Goal: Transaction & Acquisition: Book appointment/travel/reservation

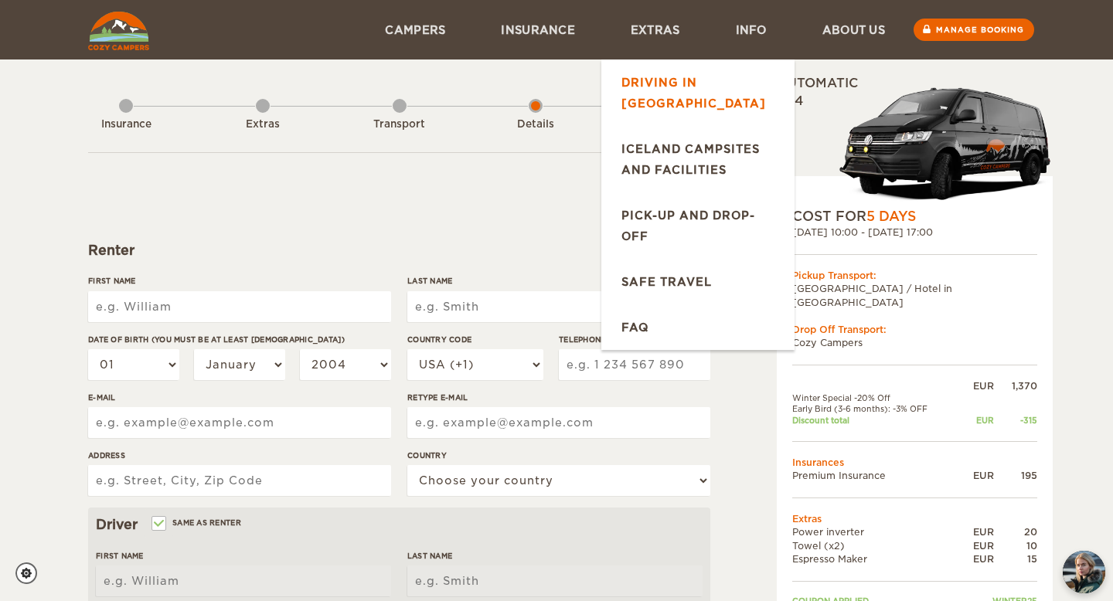
click at [729, 73] on link "Driving in [GEOGRAPHIC_DATA]" at bounding box center [697, 93] width 193 height 66
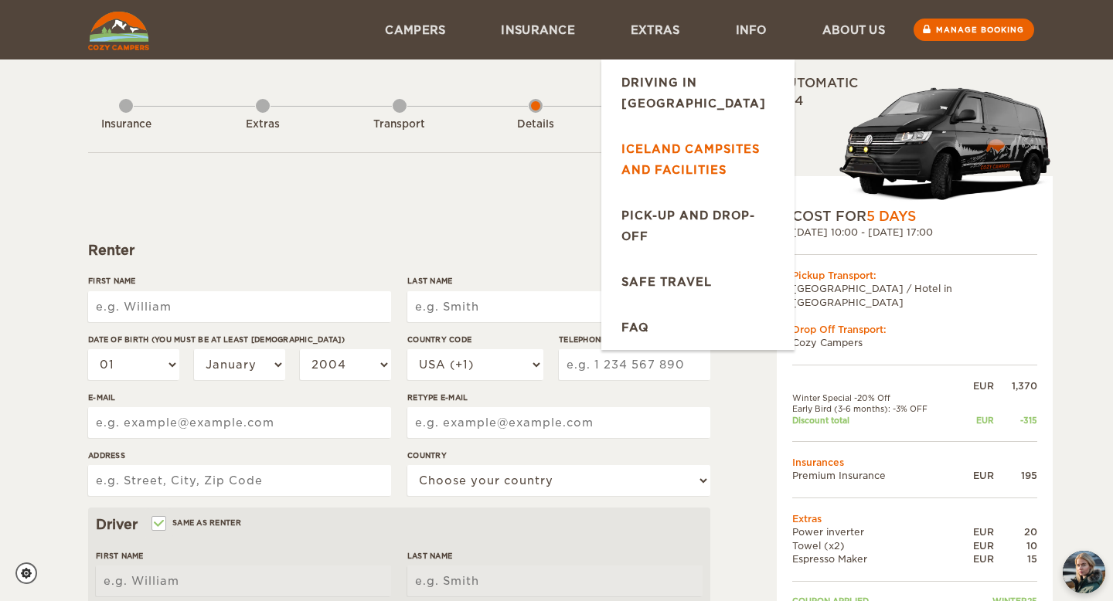
click at [706, 128] on link "Iceland Campsites and Facilities" at bounding box center [697, 159] width 193 height 66
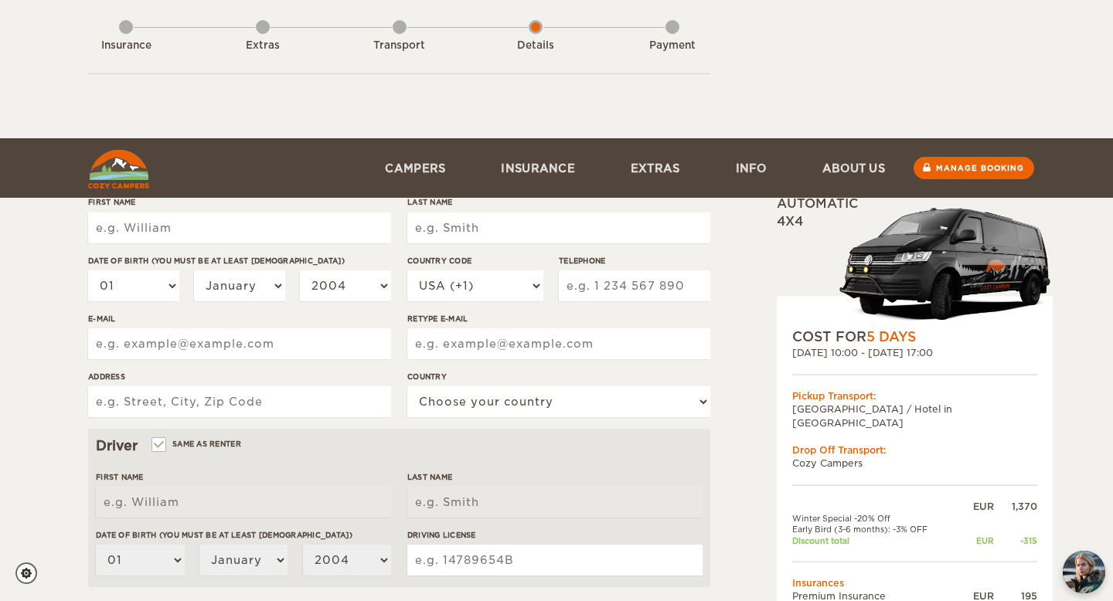
scroll to position [403, 0]
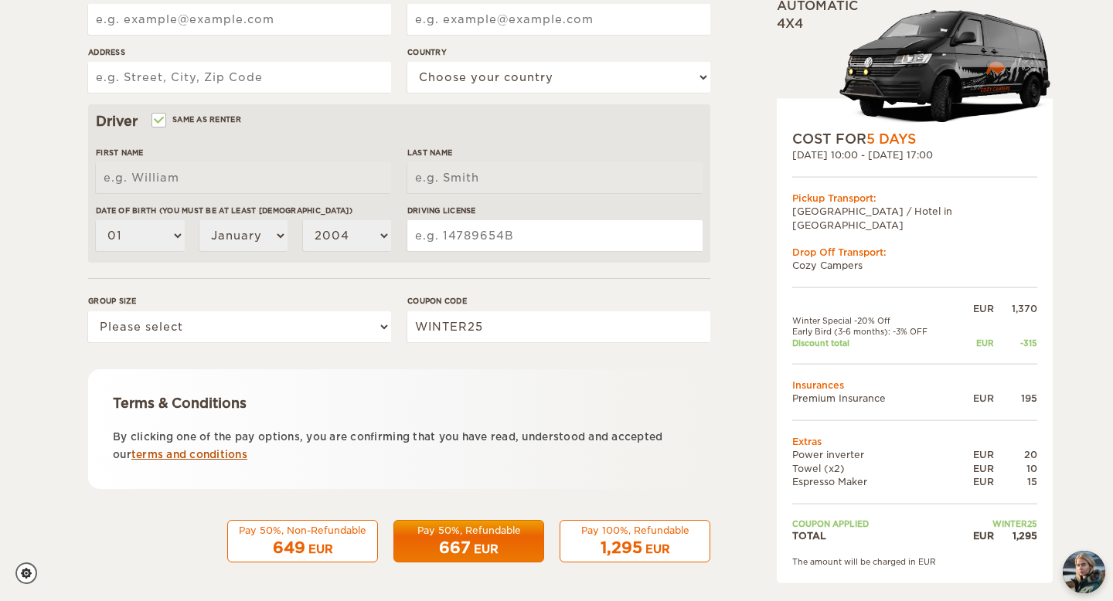
click at [223, 454] on link "terms and conditions" at bounding box center [189, 455] width 116 height 12
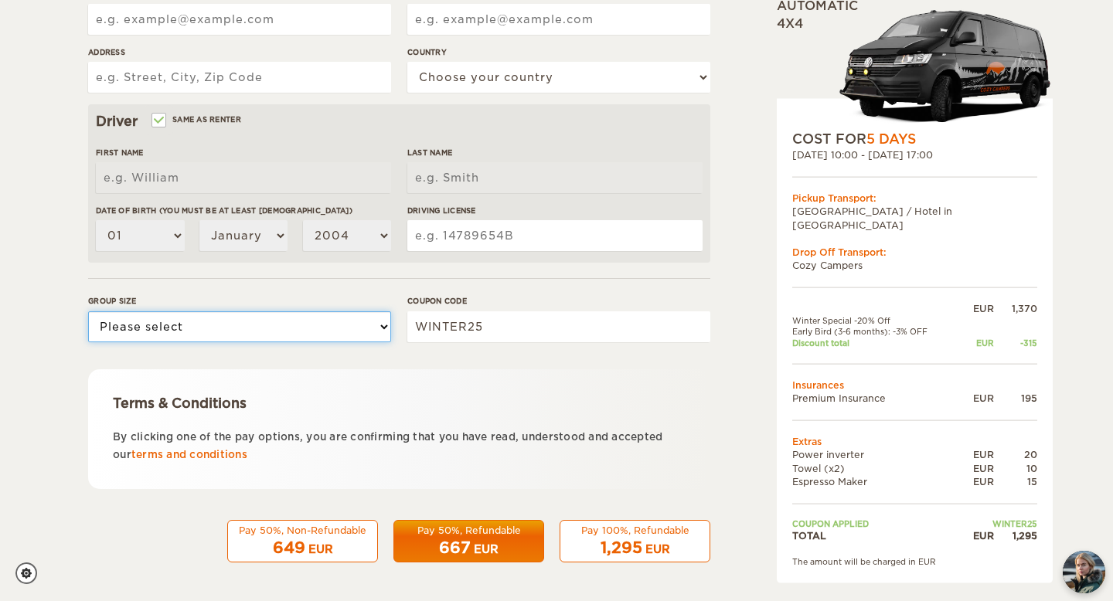
click at [298, 329] on select "Please select 1 2 3" at bounding box center [239, 326] width 303 height 31
select select "2"
click at [740, 311] on div "Expand Collapse Total 1,295 EUR Automatic 4x4 COST FOR 5 Days 29. Dec 2025 10:0…" at bounding box center [875, 129] width 299 height 914
click at [689, 391] on div "Terms & Conditions By clicking one of the pay options, you are confirming that …" at bounding box center [399, 429] width 622 height 120
click at [720, 384] on div "Expand Collapse Total 1,295 EUR Automatic 4x4 COST FOR 5 Days [DATE] 10:00 - [D…" at bounding box center [556, 129] width 937 height 914
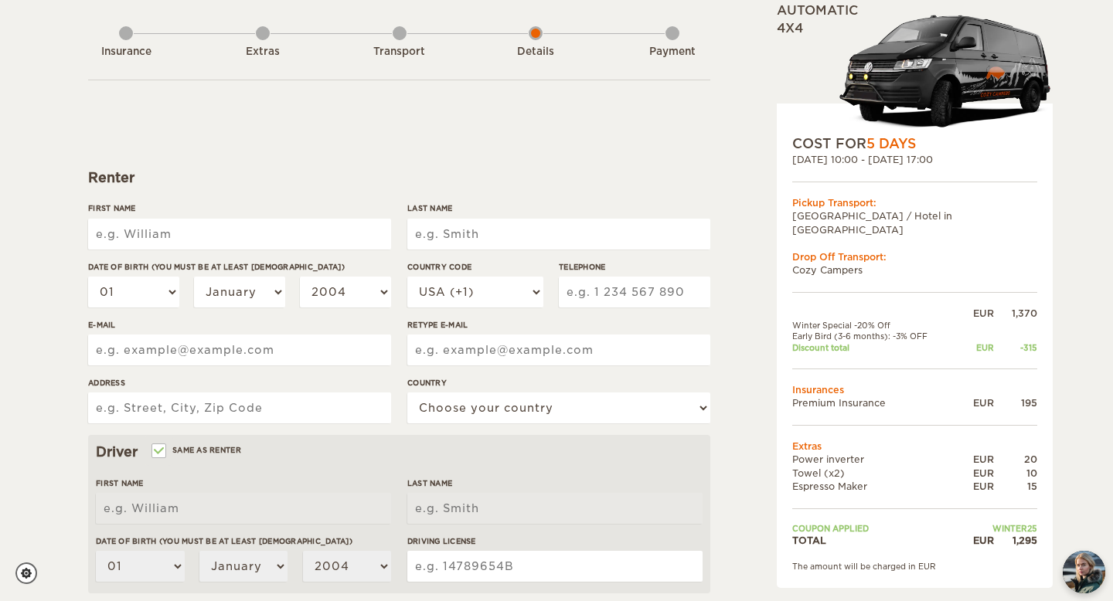
scroll to position [0, 0]
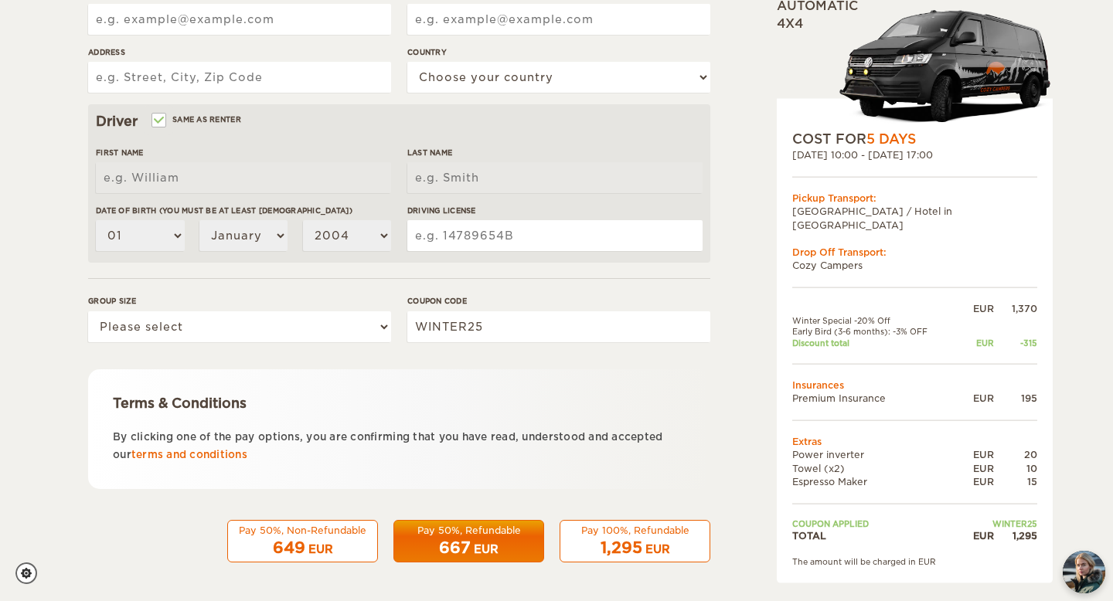
click at [315, 532] on div "Pay 50%, Non-Refundable" at bounding box center [302, 530] width 131 height 13
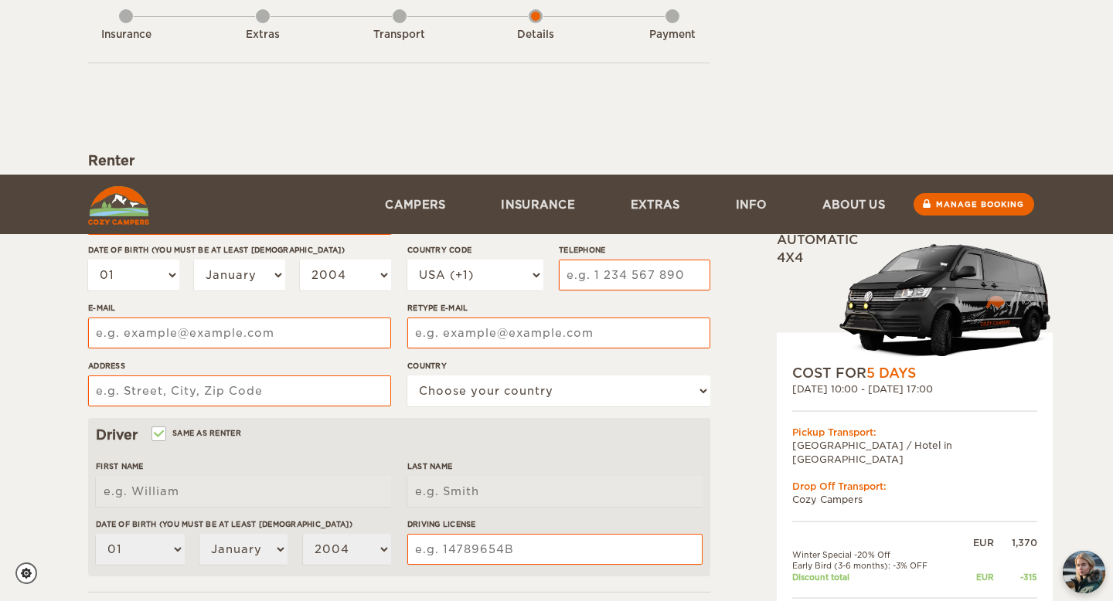
scroll to position [403, 0]
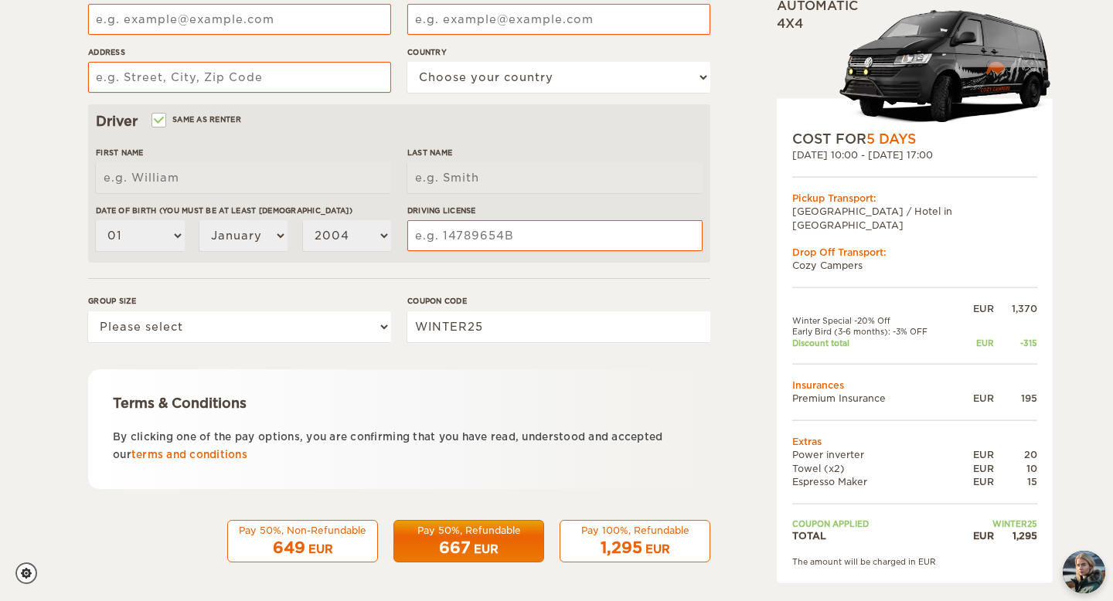
click at [352, 543] on div "649 EUR" at bounding box center [302, 548] width 131 height 22
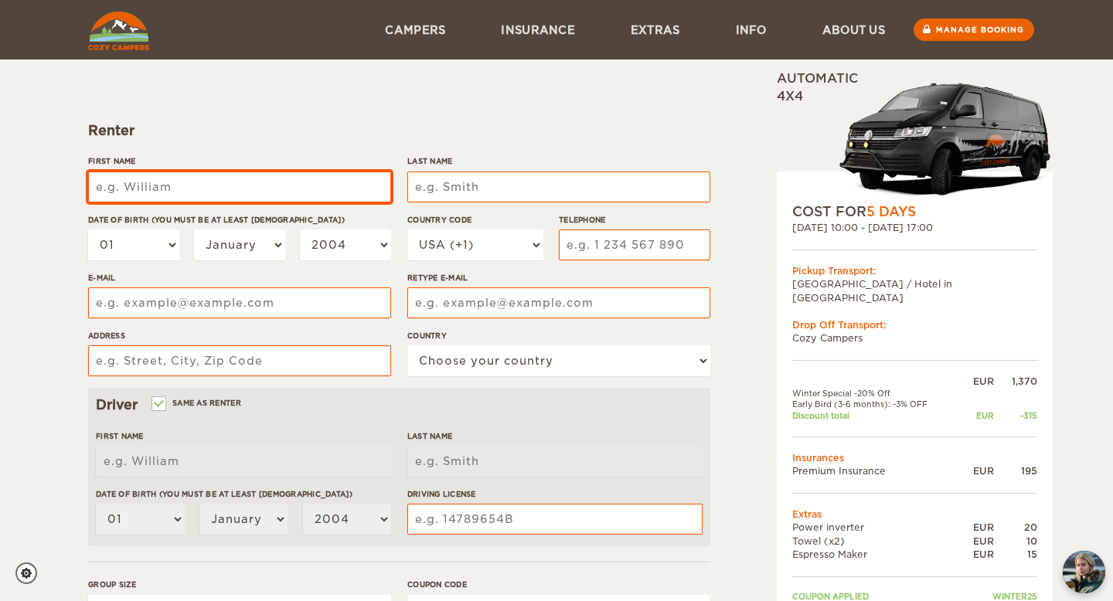
scroll to position [115, 0]
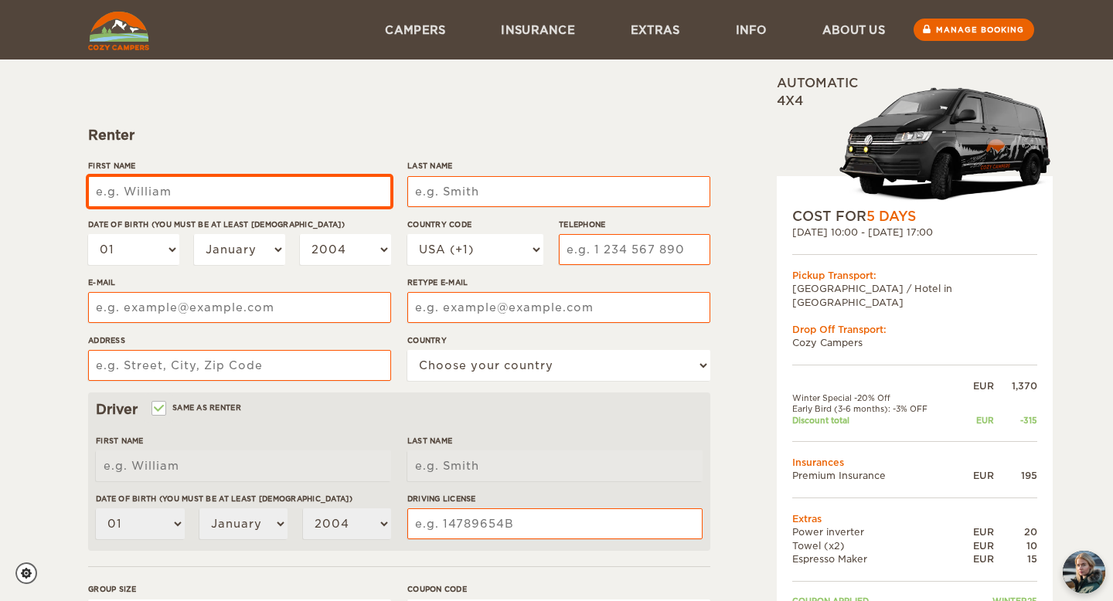
click at [175, 190] on input "First Name" at bounding box center [239, 191] width 303 height 31
type input "Eamonn"
type input "McGilloway"
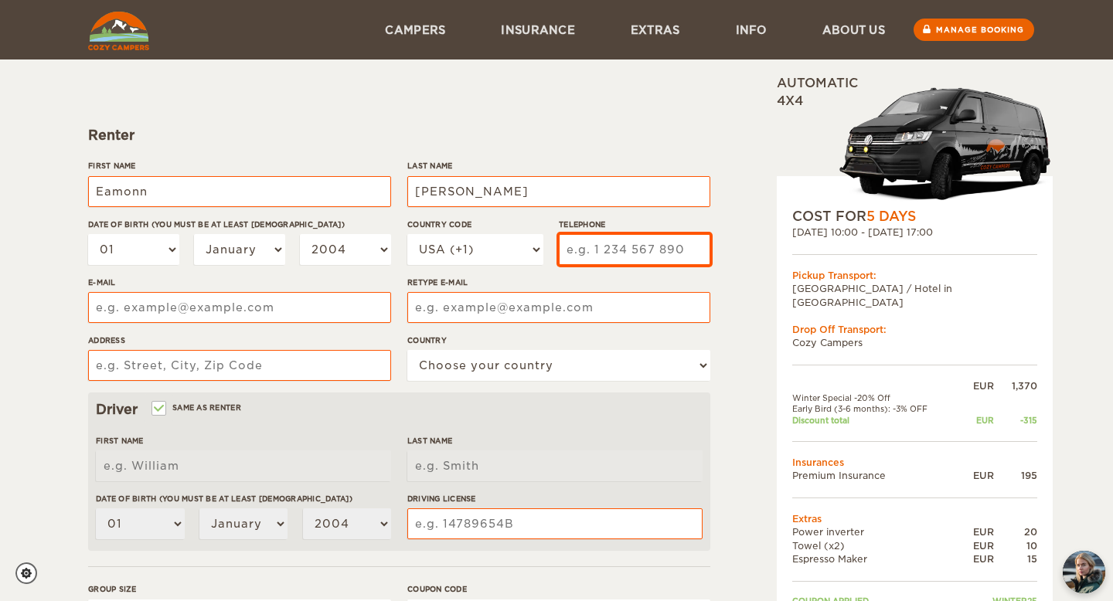
type input "4159104934"
type input "eamonnmcgilloway@gmail.com"
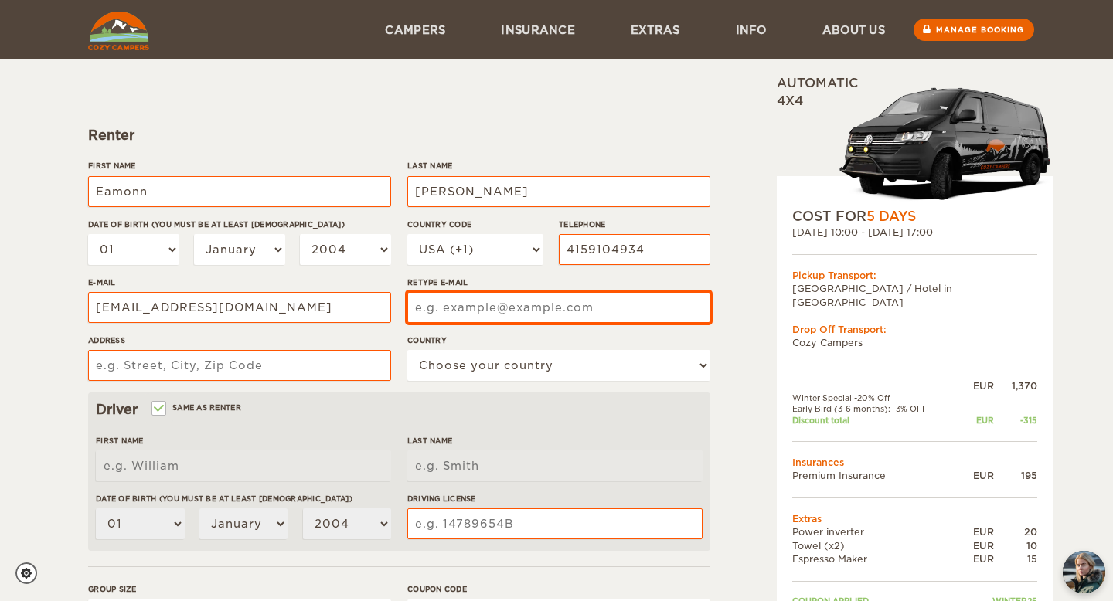
type input "eamonnmcgilloway@gmail.com"
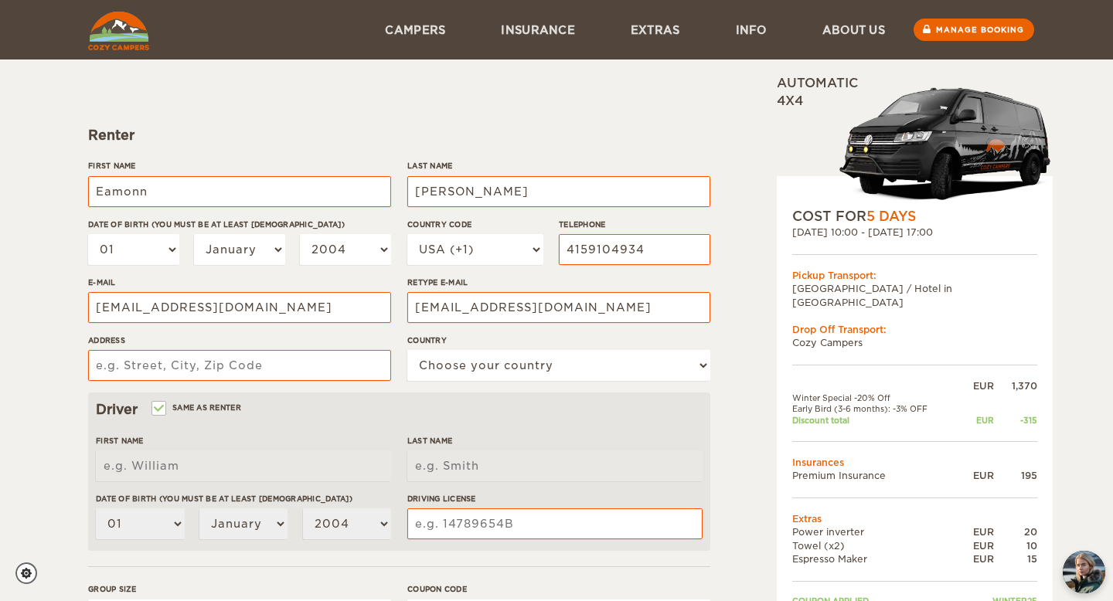
type input "4250 Oregon St, Apt 603"
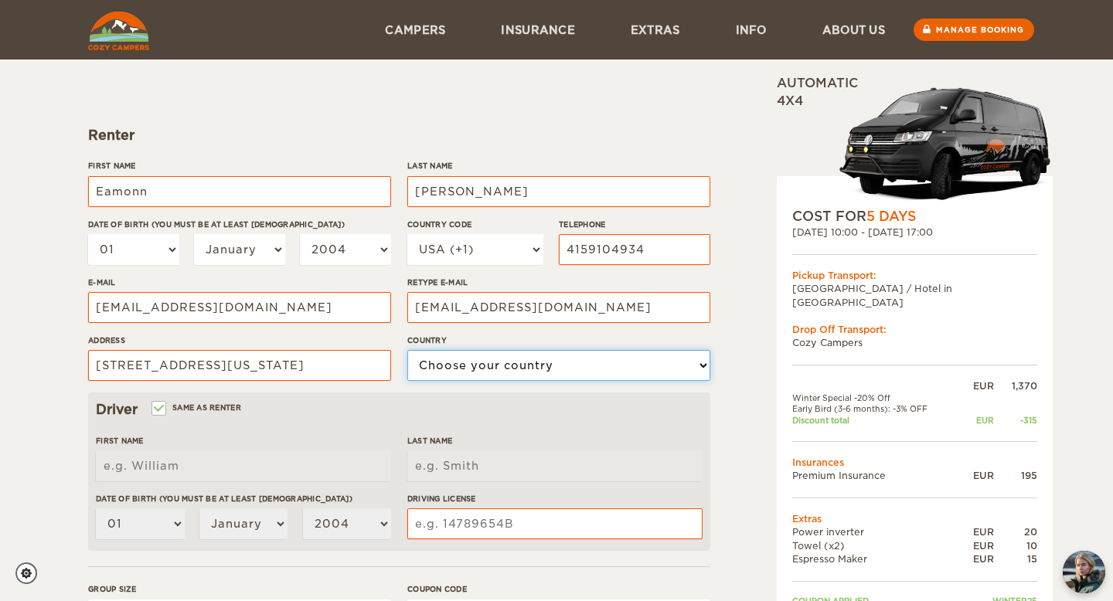
select select "222"
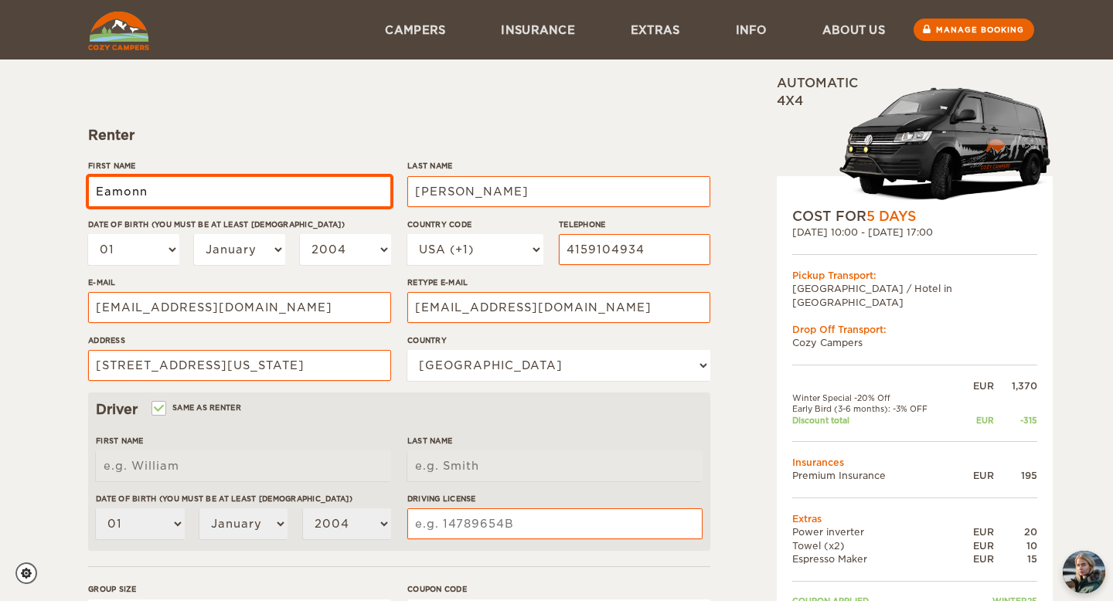
type input "Eamonn"
type input "McGilloway"
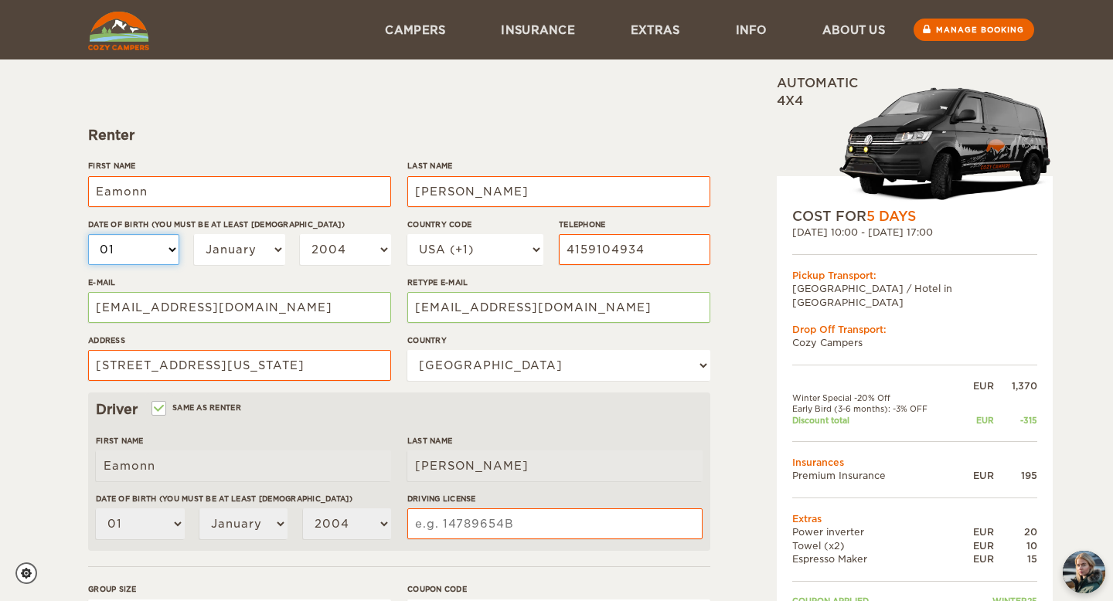
click at [145, 250] on select "01 02 03 04 05 06 07 08 09 10 11 12 13 14 15 16 17 18 19 20 21 22 23 24 25 26 2…" at bounding box center [133, 249] width 91 height 31
select select "08"
click at [339, 255] on select "2004 2003 2002 2001 2000 1999 1998 1997 1996 1995 1994 1993 1992 1991 1990 1989…" at bounding box center [345, 249] width 91 height 31
select select "1992"
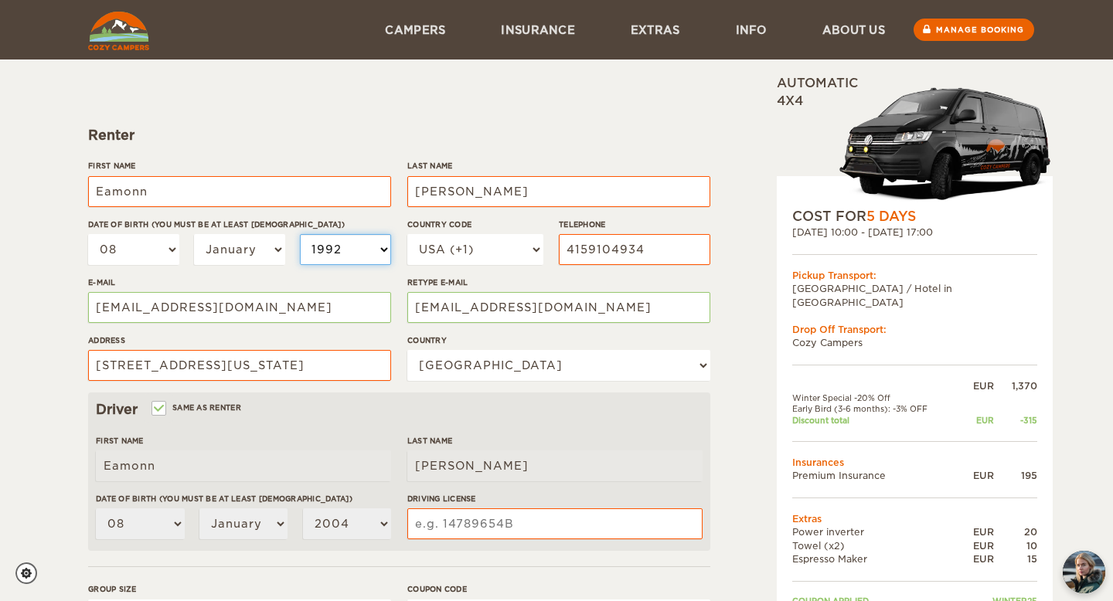
select select "1992"
click at [36, 371] on div "Expand Collapse Total 1,295 EUR Automatic 4x4 COST FOR 5 Days 29. Dec 2025 10:0…" at bounding box center [556, 387] width 1113 height 1005
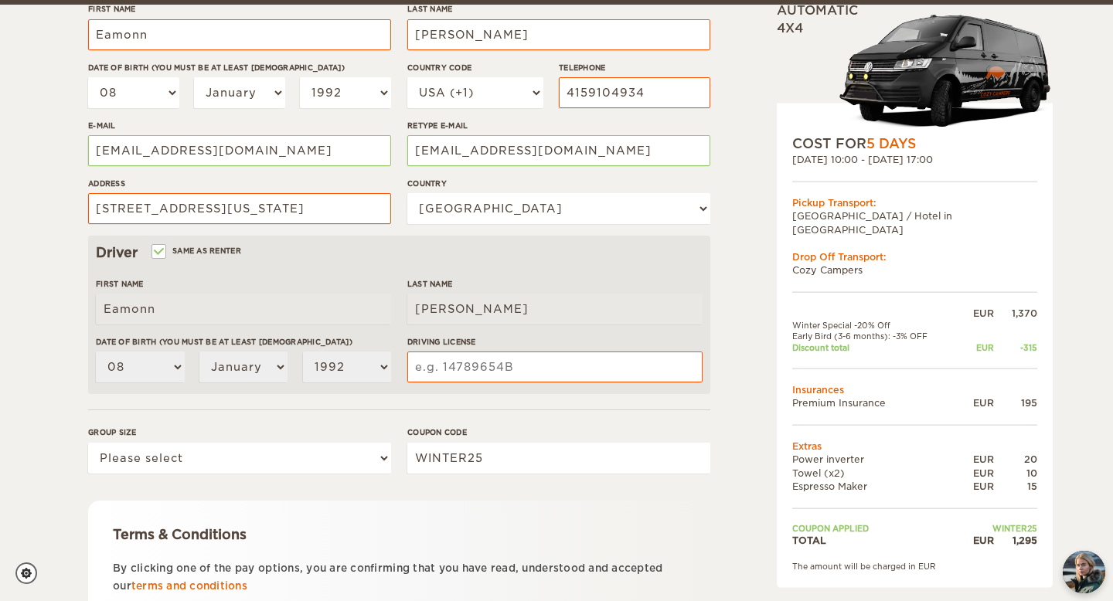
scroll to position [281, 0]
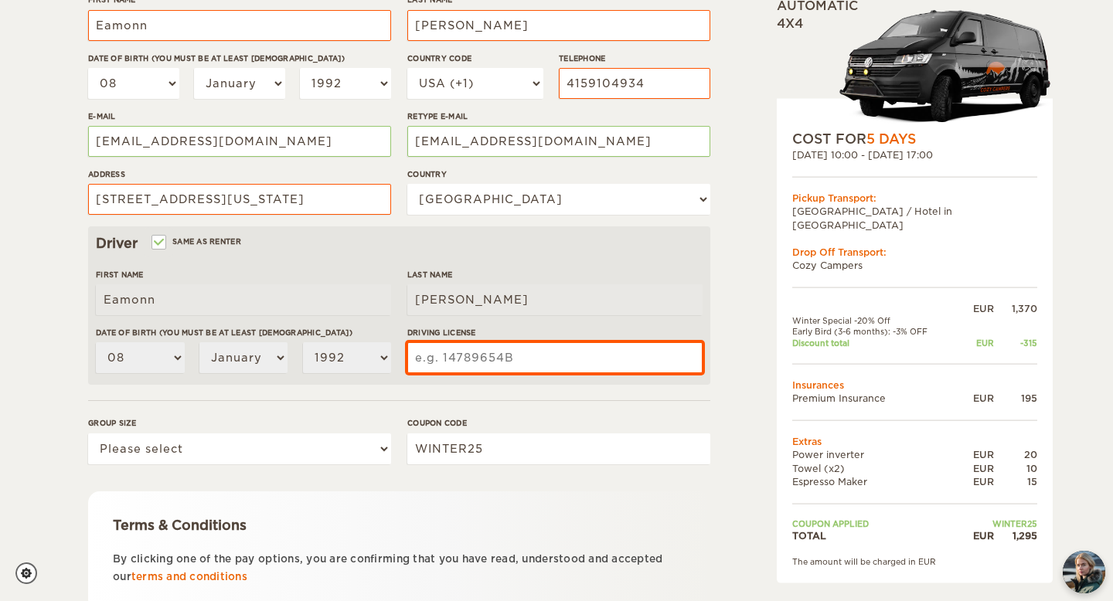
click at [454, 362] on input "Driving License" at bounding box center [554, 357] width 295 height 31
type input "4369674845"
click at [716, 391] on div "Expand Collapse Total 1,295 EUR Automatic 4x4 COST FOR 5 Days 29. Dec 2025 10:0…" at bounding box center [556, 251] width 937 height 914
click at [441, 356] on input "4369674845" at bounding box center [554, 357] width 295 height 31
click at [608, 509] on div "Terms & Conditions By clicking one of the pay options, you are confirming that …" at bounding box center [399, 552] width 622 height 120
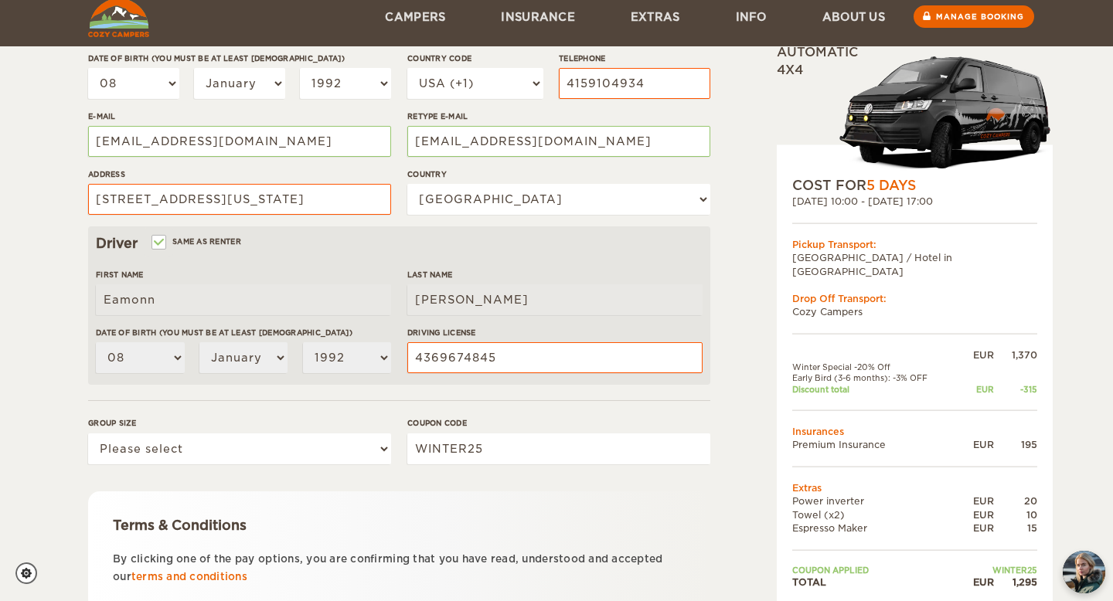
scroll to position [328, 0]
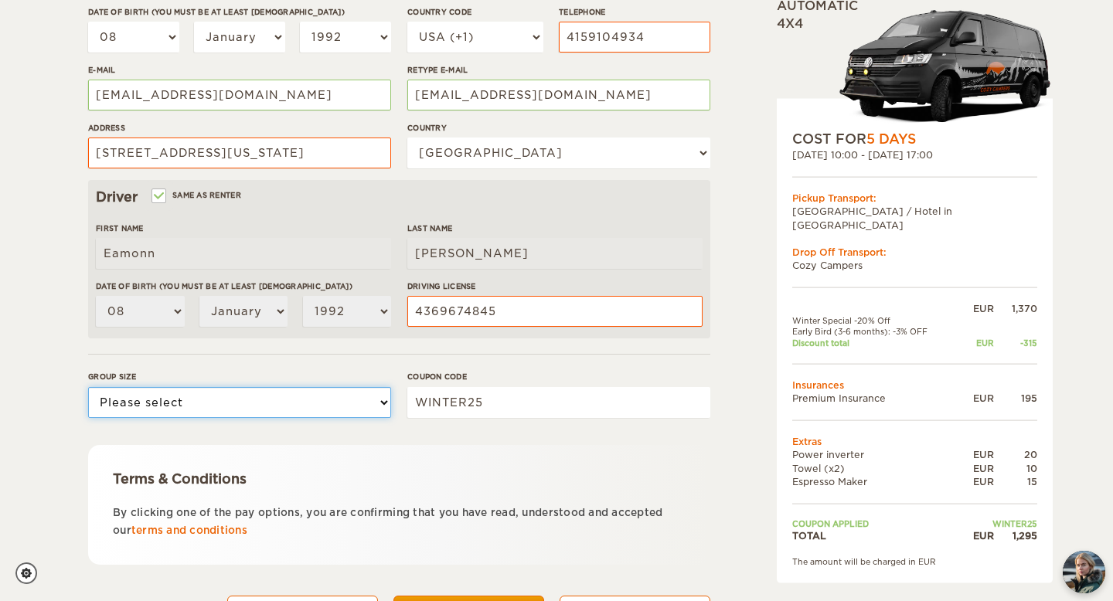
click at [343, 410] on select "Please select 1 2 3" at bounding box center [239, 402] width 303 height 31
select select "2"
click at [336, 435] on form "Renter First Name Eamonn Last Name McGilloway Date of birth (You must be at lea…" at bounding box center [399, 232] width 622 height 814
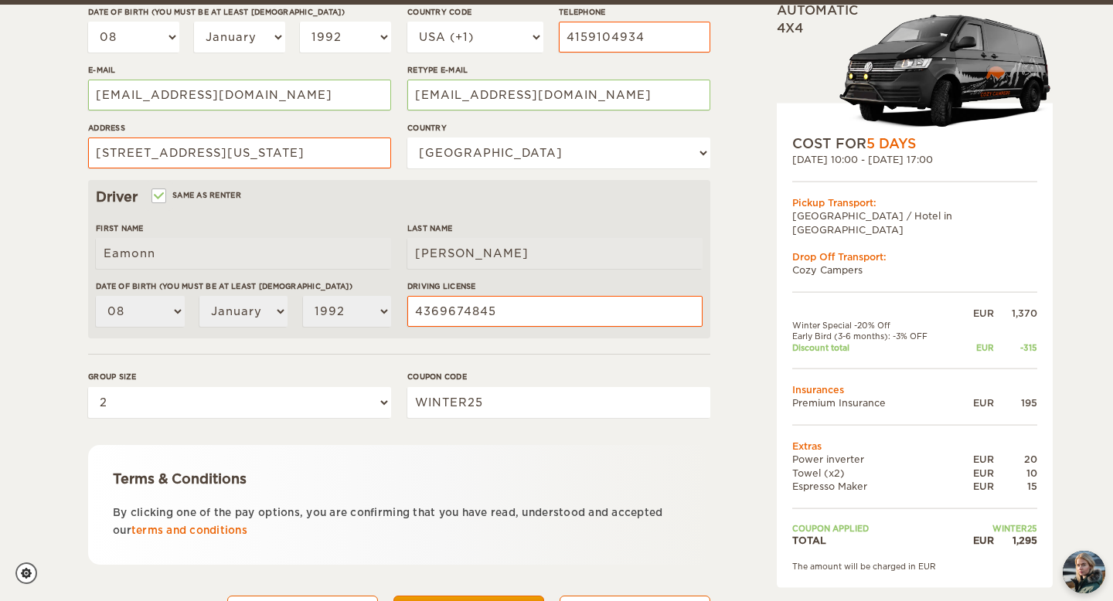
scroll to position [403, 0]
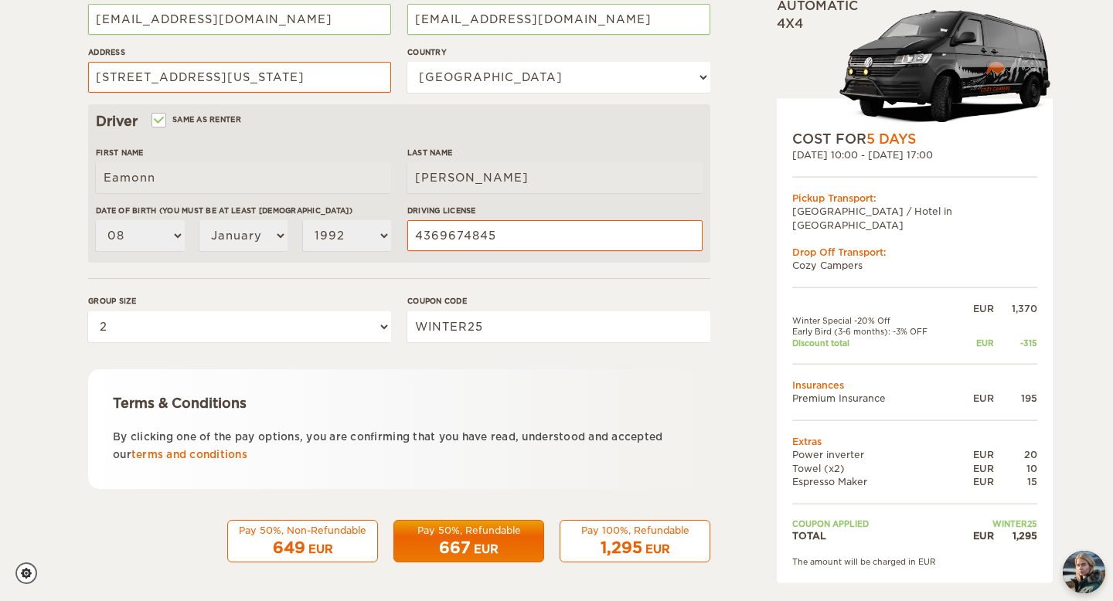
click at [482, 557] on div "667 EUR" at bounding box center [468, 548] width 131 height 22
click at [306, 531] on div "Pay 50%, Non-Refundable" at bounding box center [302, 530] width 131 height 13
click at [444, 530] on div "Pay 50%, Refundable" at bounding box center [468, 530] width 131 height 13
click at [490, 556] on div "EUR" at bounding box center [486, 549] width 25 height 15
click at [665, 534] on div "Pay 100%, Refundable" at bounding box center [635, 530] width 131 height 13
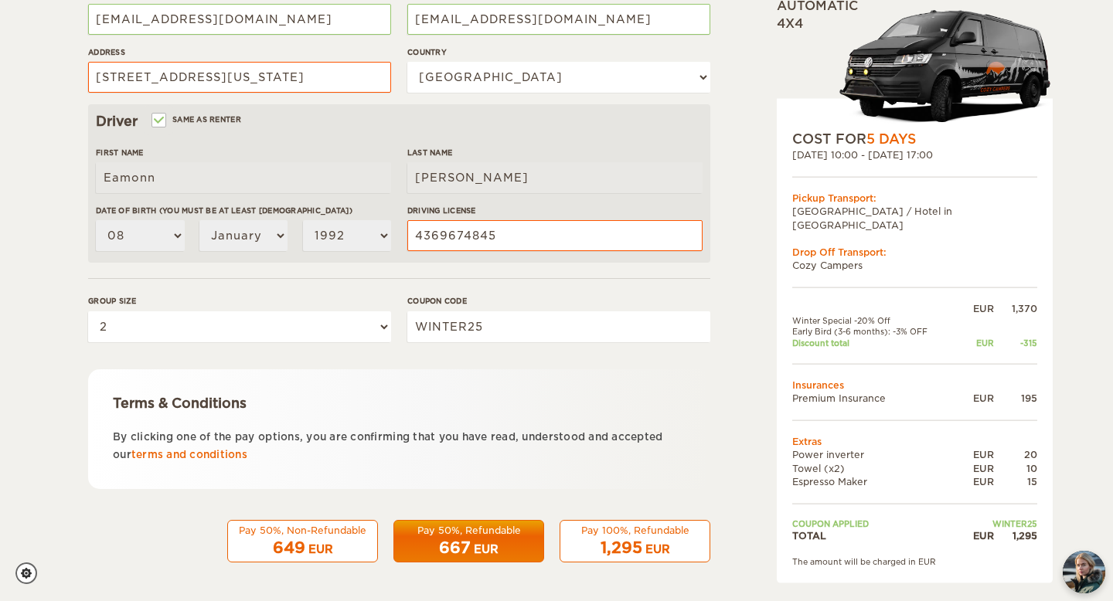
click at [593, 545] on div "1,295 EUR" at bounding box center [635, 548] width 131 height 22
click at [590, 545] on div "1,295 EUR" at bounding box center [635, 548] width 131 height 22
click at [639, 531] on div "Pay 100%, Refundable" at bounding box center [635, 530] width 131 height 13
click at [655, 545] on div "EUR" at bounding box center [657, 549] width 25 height 15
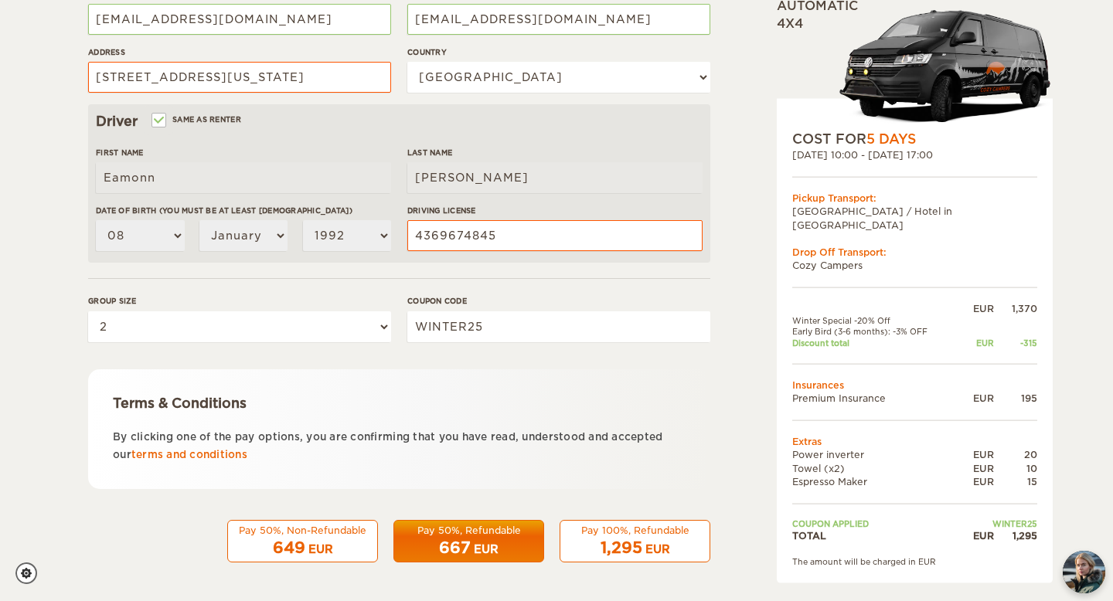
click at [655, 545] on div "EUR" at bounding box center [657, 549] width 25 height 15
click at [631, 539] on span "1,295" at bounding box center [622, 548] width 42 height 19
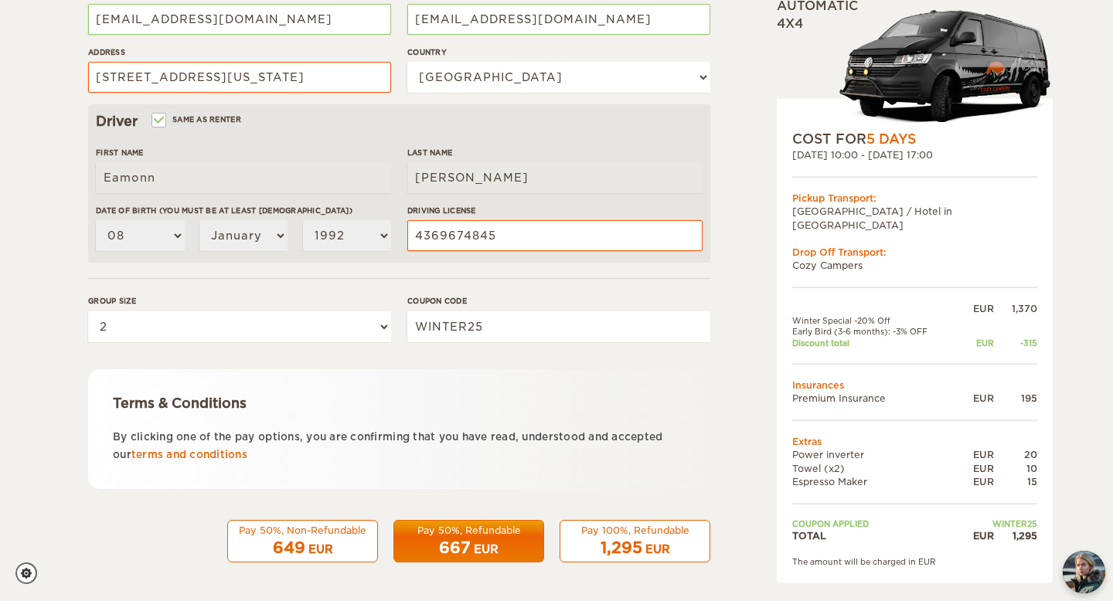
click at [631, 539] on span "1,295" at bounding box center [622, 548] width 42 height 19
click at [619, 536] on div "Pay 100%, Refundable" at bounding box center [635, 530] width 131 height 13
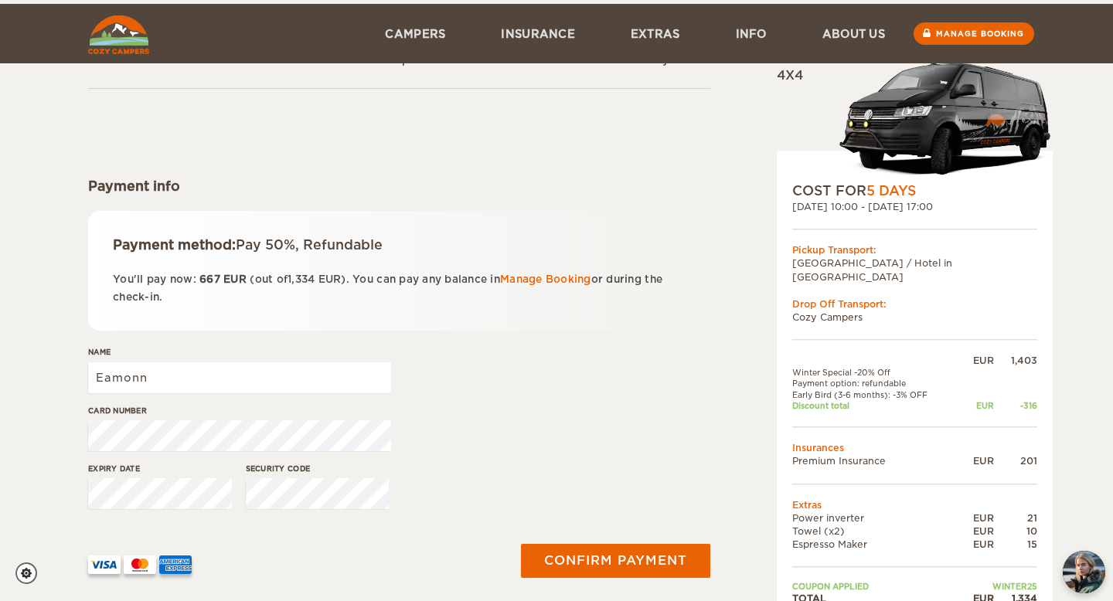
scroll to position [62, 0]
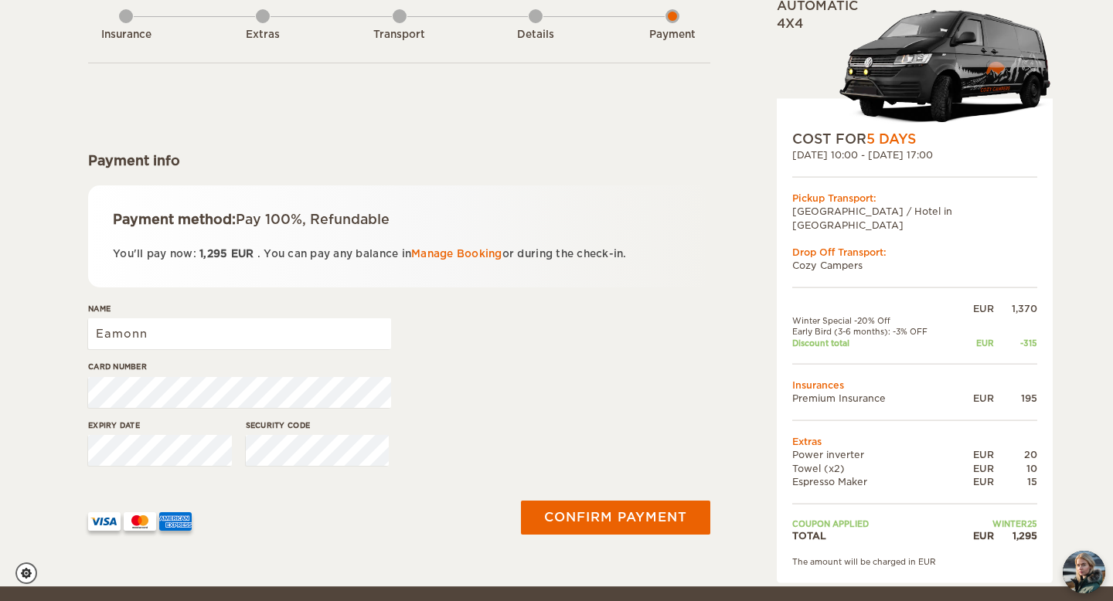
click at [701, 388] on div "Card number" at bounding box center [399, 390] width 622 height 58
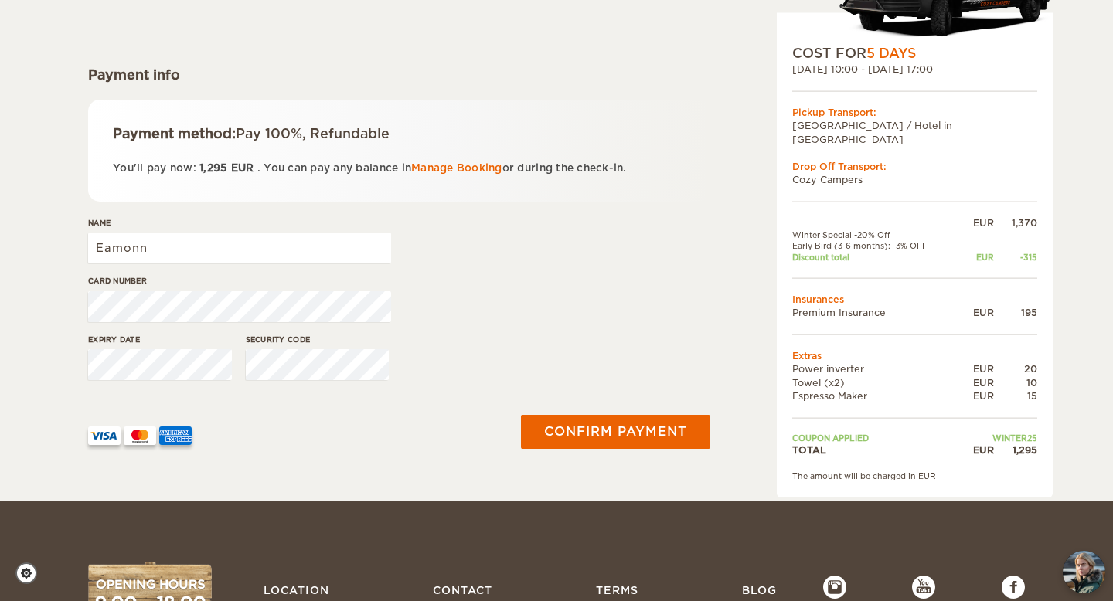
scroll to position [186, 0]
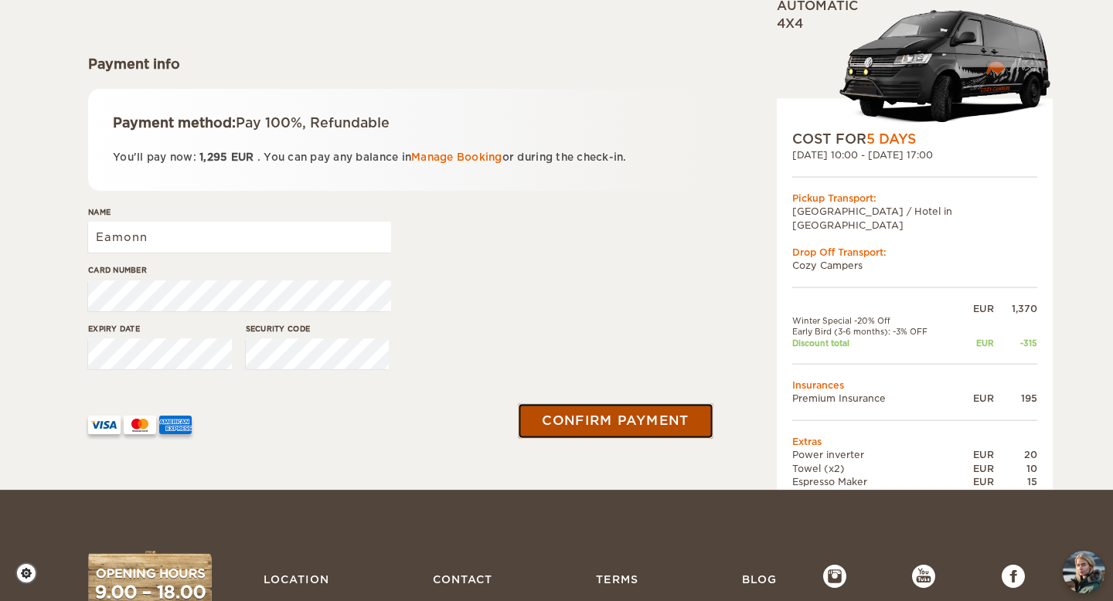
click at [648, 418] on button "Confirm payment" at bounding box center [615, 420] width 195 height 35
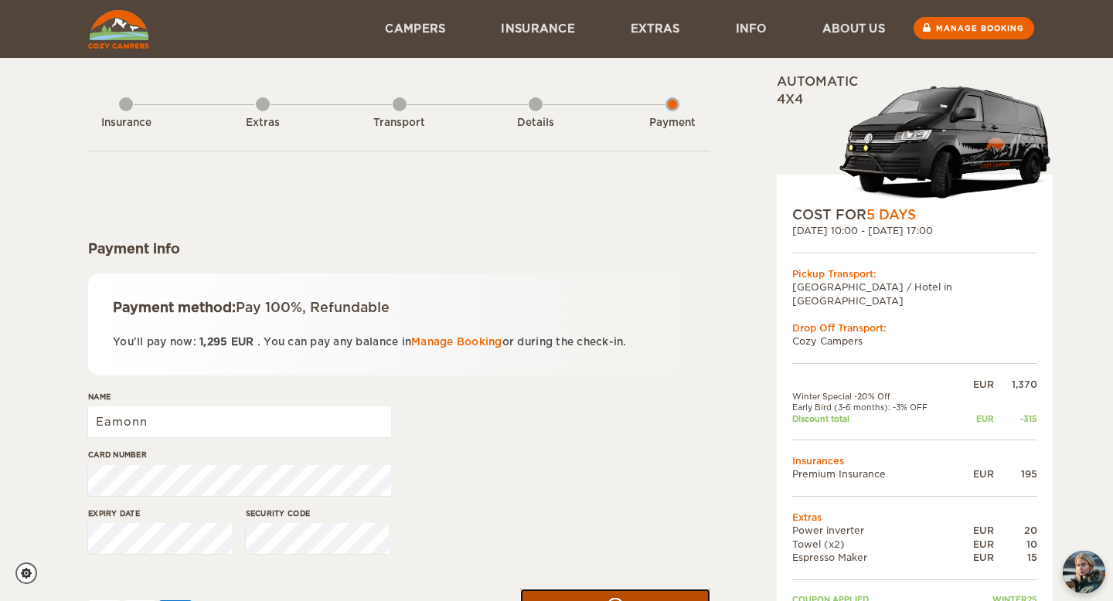
scroll to position [0, 0]
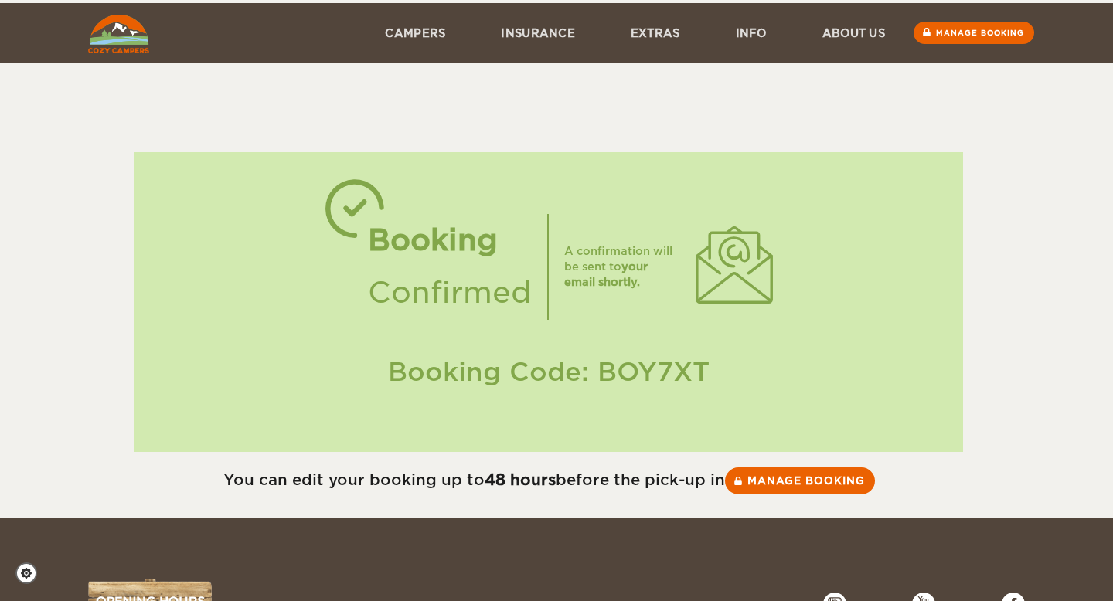
click at [1033, 311] on div "Booking Confirmed A confirmation will be sent to your email shortly. Booking Co…" at bounding box center [556, 288] width 955 height 427
